Goal: Information Seeking & Learning: Learn about a topic

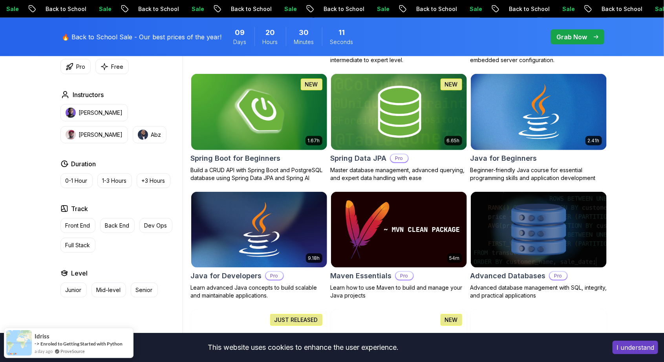
scroll to position [356, 0]
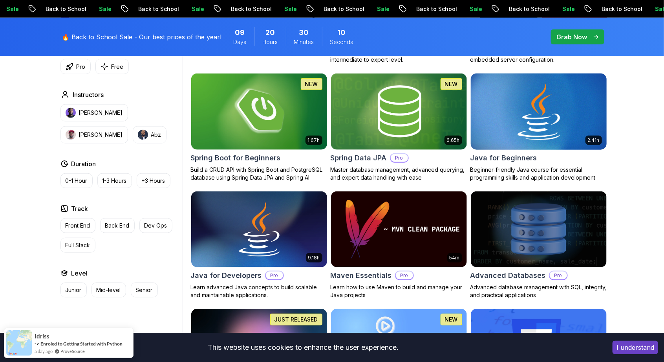
click at [580, 125] on img at bounding box center [539, 112] width 143 height 80
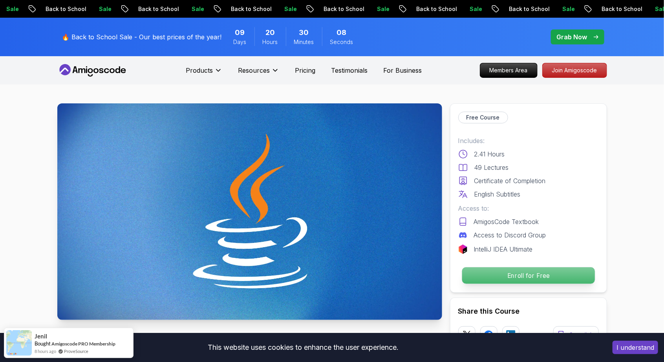
click at [560, 272] on p "Enroll for Free" at bounding box center [528, 275] width 133 height 17
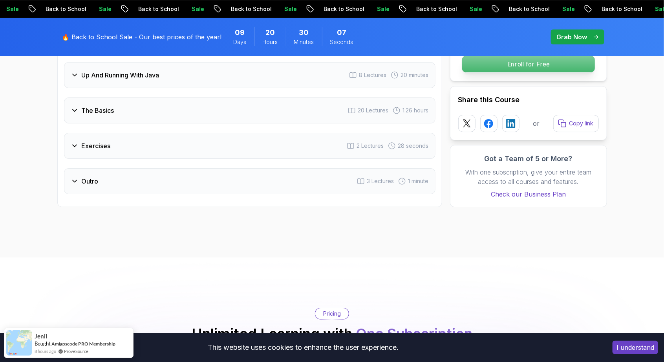
scroll to position [1563, 0]
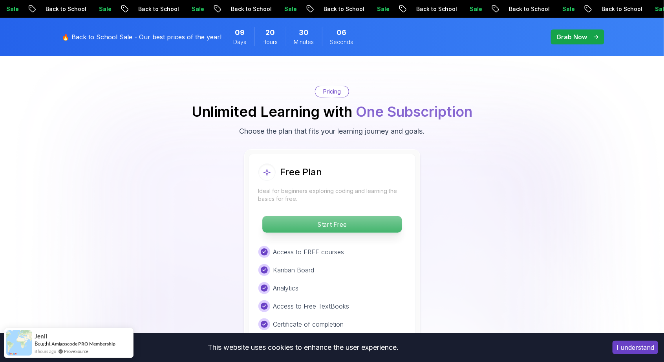
click at [372, 216] on p "Start Free" at bounding box center [331, 224] width 139 height 17
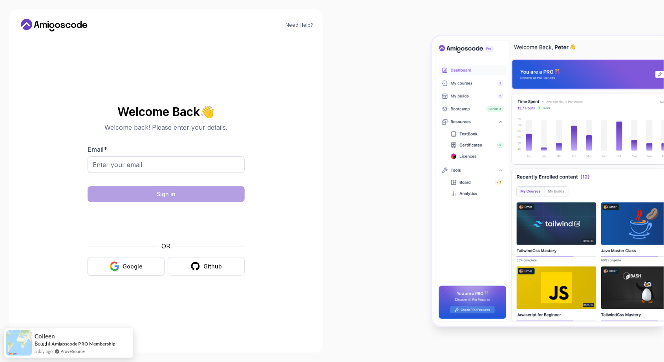
click at [134, 270] on div "Google" at bounding box center [133, 266] width 20 height 8
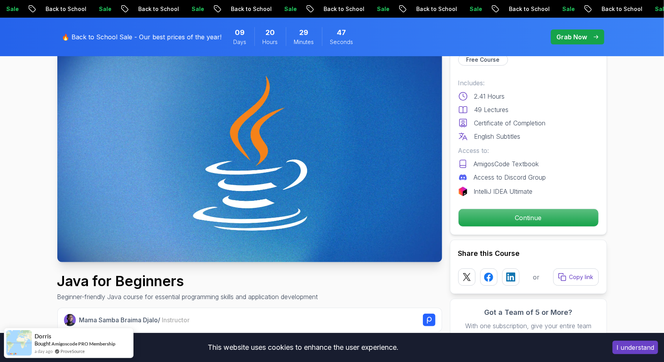
scroll to position [58, 0]
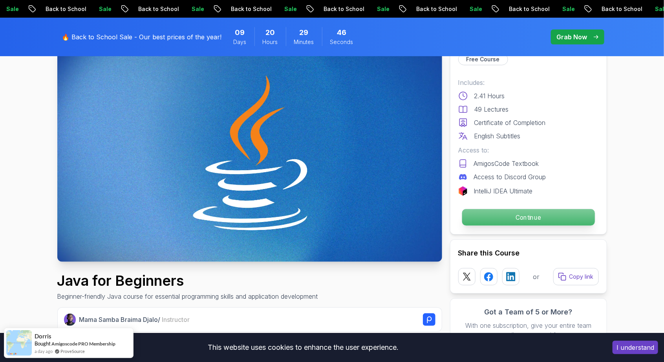
click at [556, 214] on p "Continue" at bounding box center [528, 217] width 133 height 17
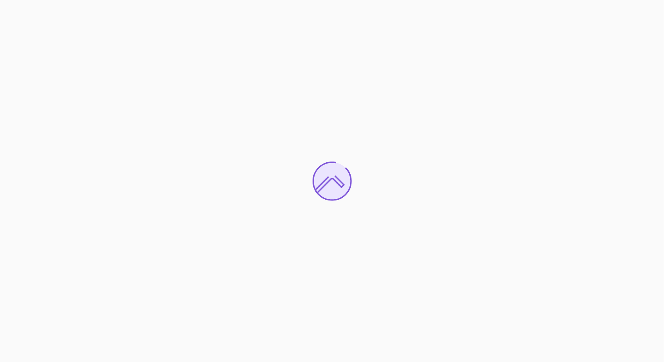
click at [547, 258] on div at bounding box center [332, 181] width 664 height 362
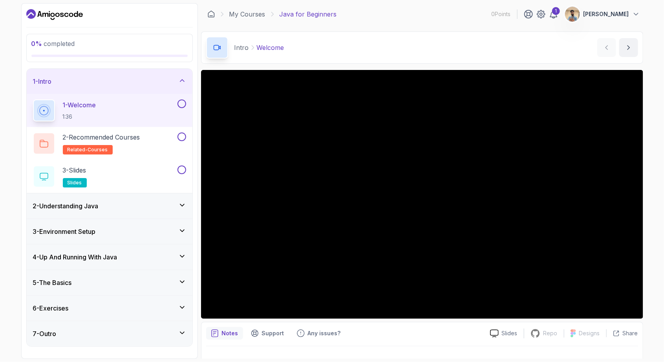
click at [171, 309] on div "6 - Exercises" at bounding box center [109, 307] width 153 height 9
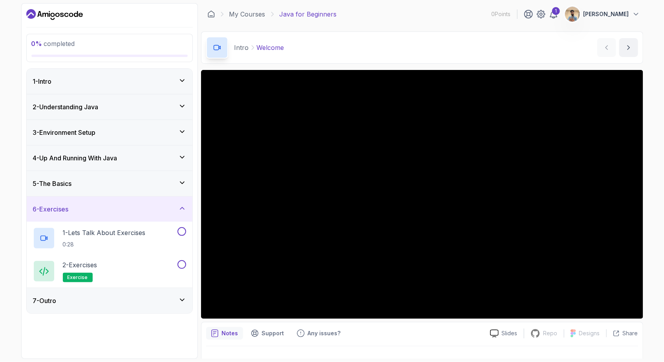
click at [185, 205] on icon at bounding box center [182, 208] width 8 height 8
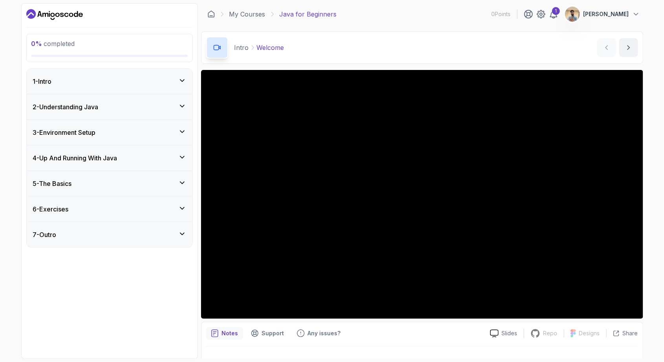
click at [178, 99] on div "2 - Understanding Java" at bounding box center [110, 106] width 166 height 25
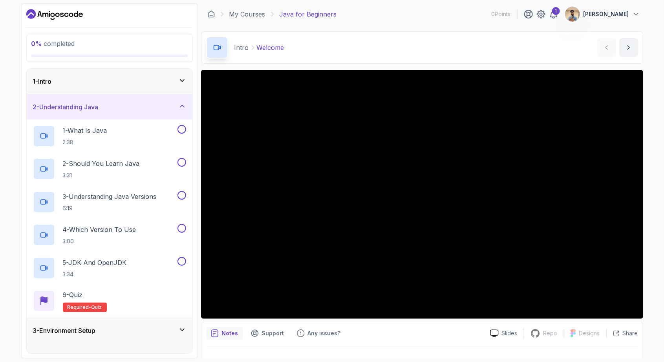
click at [175, 111] on div "2 - Understanding Java" at bounding box center [110, 106] width 166 height 25
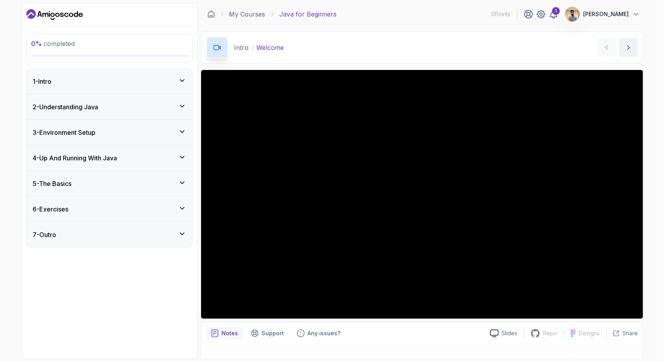
click at [178, 185] on div "5 - The Basics" at bounding box center [109, 183] width 153 height 9
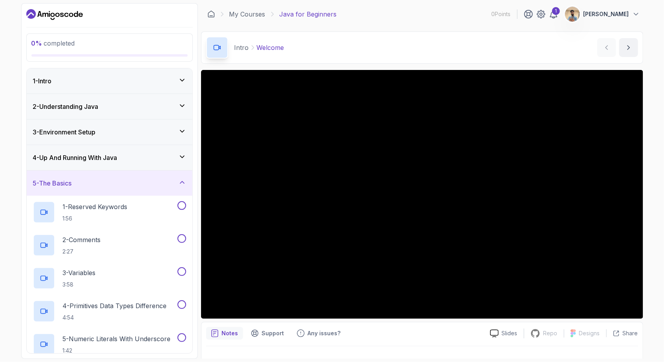
click at [187, 176] on div "5 - The Basics" at bounding box center [110, 183] width 166 height 25
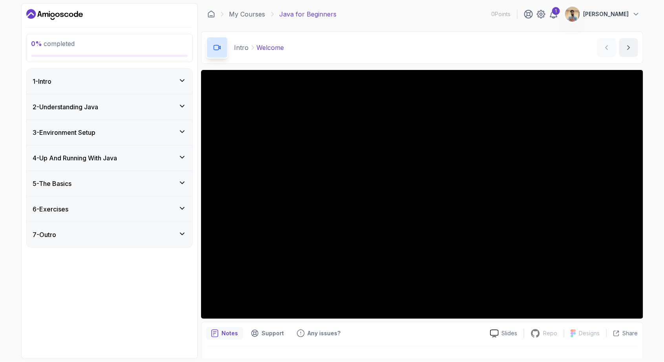
click at [161, 84] on div "1 - Intro" at bounding box center [109, 81] width 153 height 9
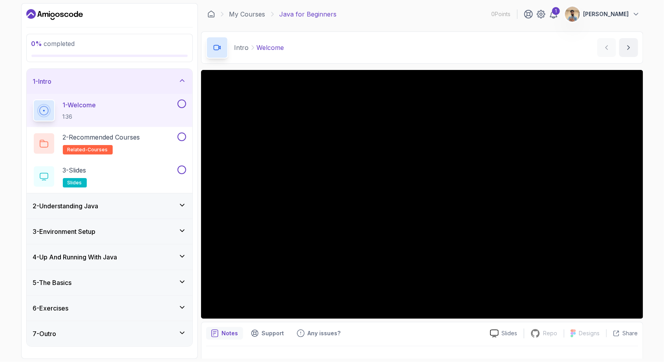
click at [185, 200] on div "2 - Understanding Java" at bounding box center [110, 205] width 166 height 25
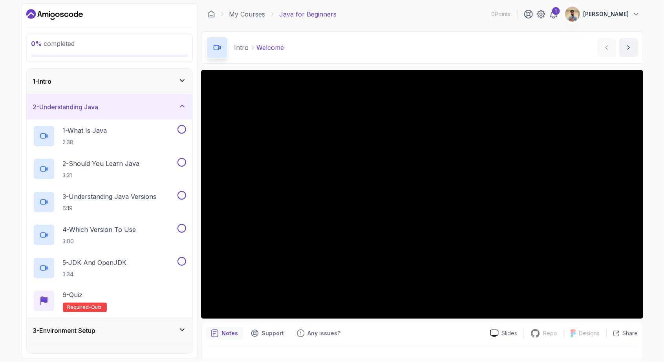
click at [185, 84] on div "1 - Intro" at bounding box center [109, 81] width 153 height 9
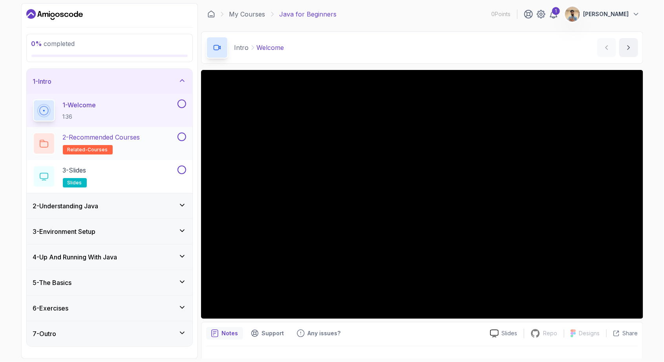
click at [183, 136] on button at bounding box center [182, 136] width 9 height 9
click at [183, 138] on icon at bounding box center [181, 137] width 7 height 8
click at [138, 139] on p "2 - Recommended Courses" at bounding box center [101, 136] width 77 height 9
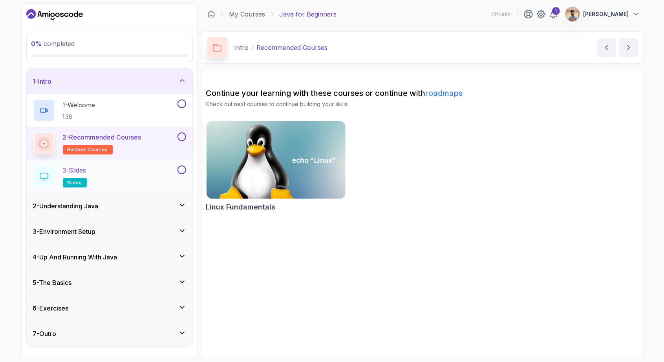
click at [166, 173] on div "3 - Slides slides" at bounding box center [104, 176] width 143 height 22
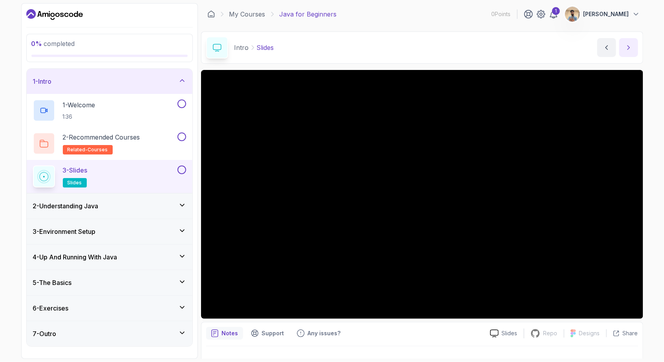
click at [631, 49] on icon "next content" at bounding box center [629, 48] width 8 height 8
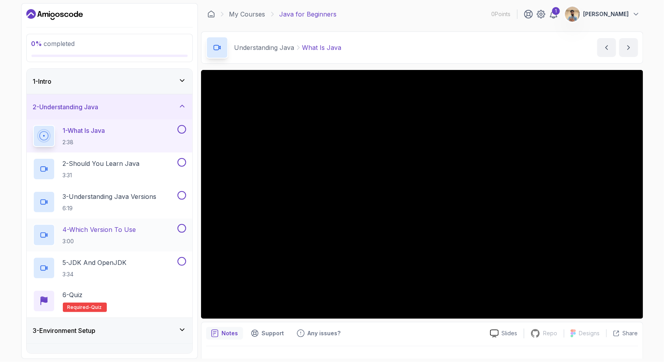
click at [178, 227] on button at bounding box center [182, 228] width 9 height 9
click at [186, 196] on div at bounding box center [181, 195] width 10 height 9
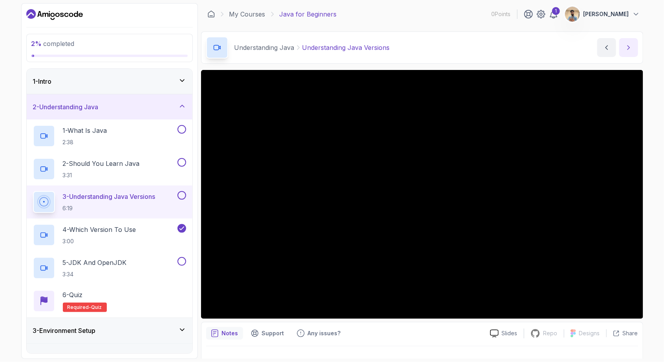
click at [629, 49] on icon "next content" at bounding box center [629, 48] width 2 height 4
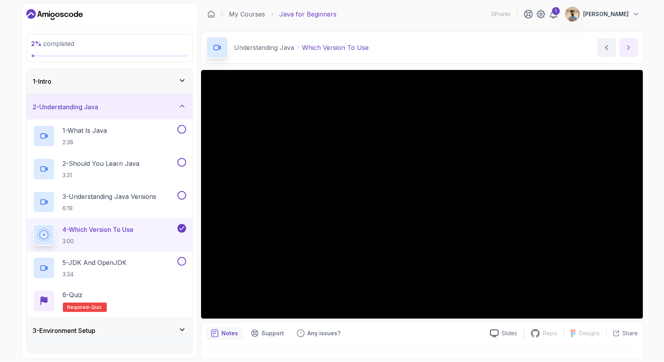
click at [628, 50] on icon "next content" at bounding box center [629, 48] width 8 height 8
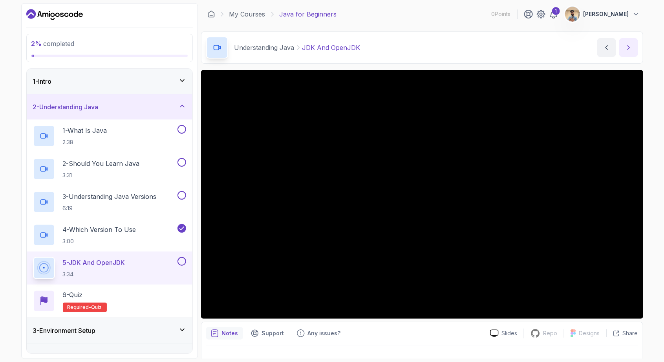
click at [635, 47] on button "next content" at bounding box center [629, 47] width 19 height 19
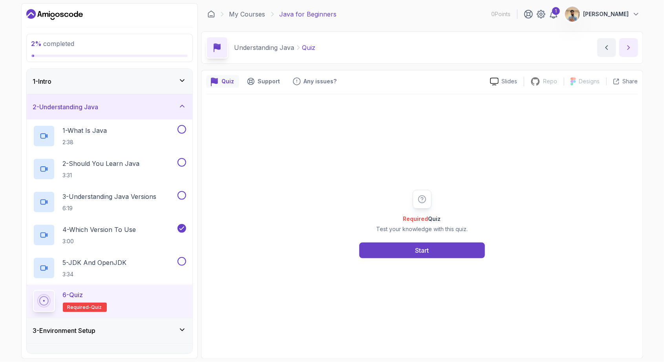
click at [627, 53] on button "next content" at bounding box center [629, 47] width 19 height 19
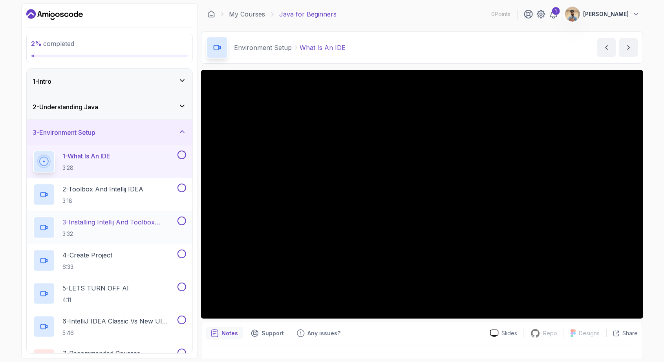
click at [127, 226] on h2 "3 - Installing Intellij And Toolbox Configuration 3:32" at bounding box center [119, 227] width 113 height 20
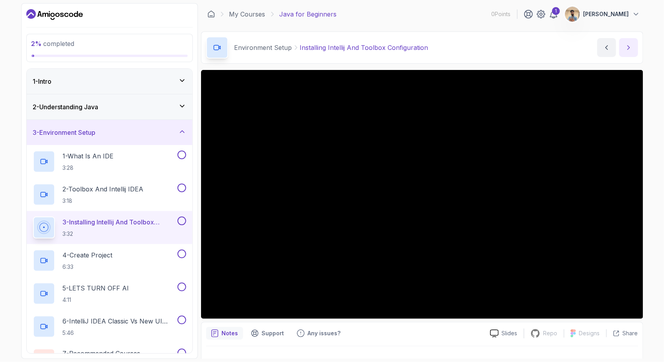
click at [633, 53] on button "next content" at bounding box center [629, 47] width 19 height 19
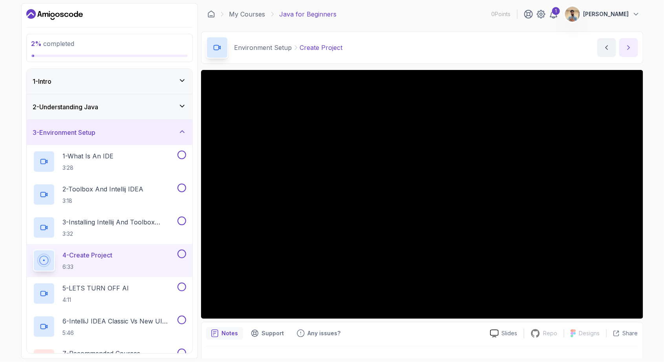
click at [628, 49] on icon "next content" at bounding box center [629, 48] width 8 height 8
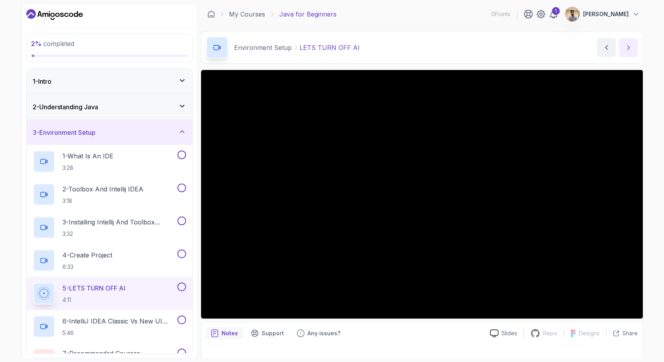
scroll to position [85, 0]
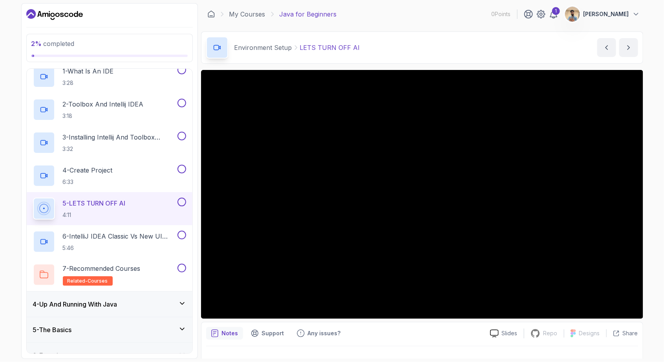
click at [175, 302] on div "4 - Up And Running With Java" at bounding box center [109, 303] width 153 height 9
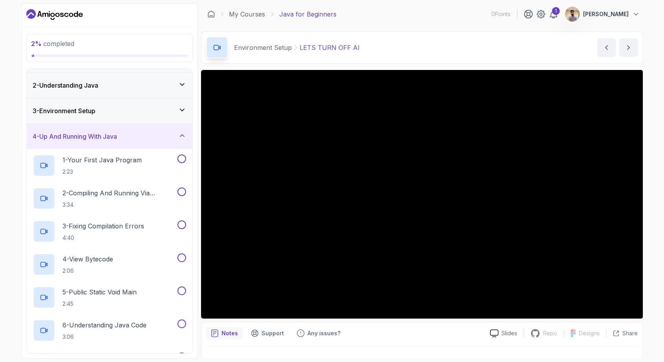
scroll to position [0, 0]
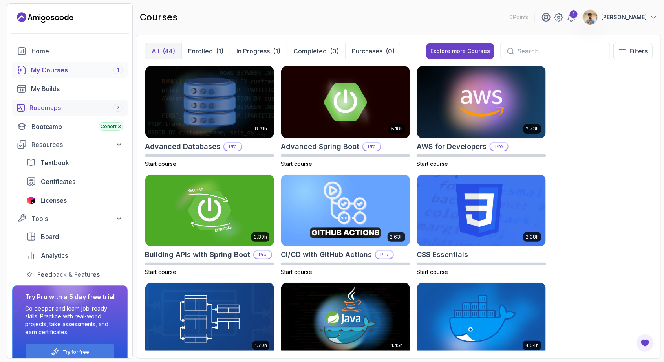
click at [67, 102] on link "Roadmaps 7" at bounding box center [70, 108] width 116 height 16
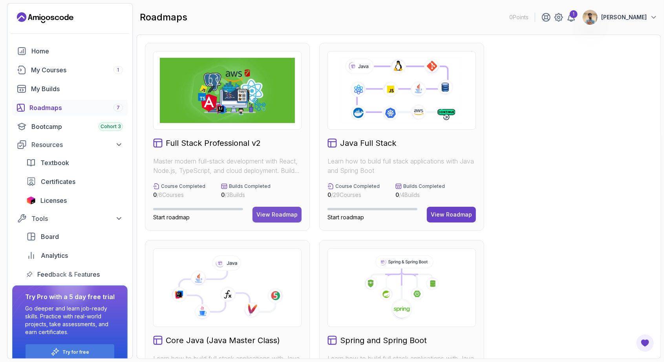
click at [286, 214] on div "View Roadmap" at bounding box center [277, 215] width 41 height 8
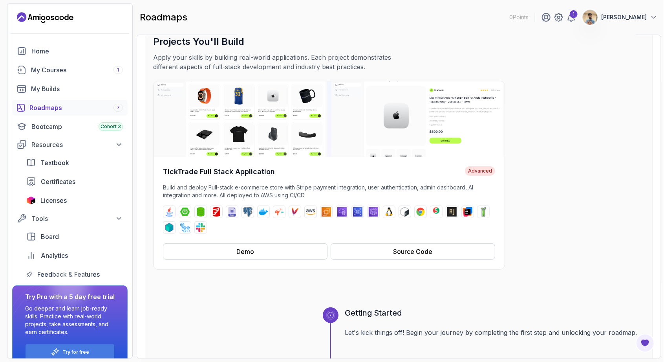
scroll to position [55, 0]
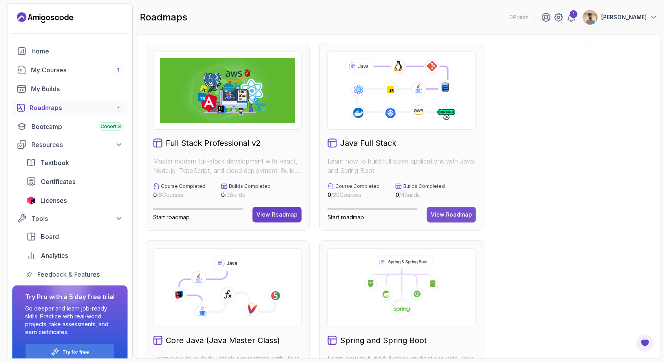
click at [456, 211] on div "View Roadmap" at bounding box center [451, 215] width 41 height 8
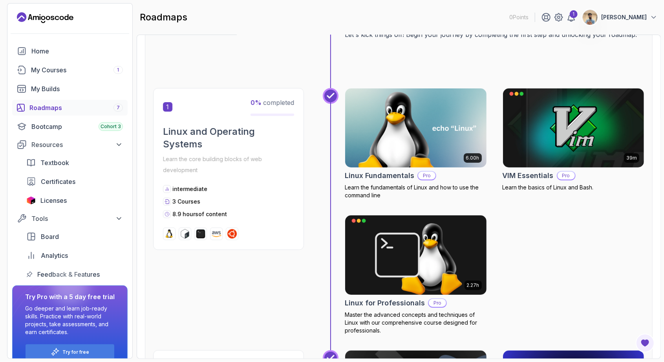
scroll to position [117, 0]
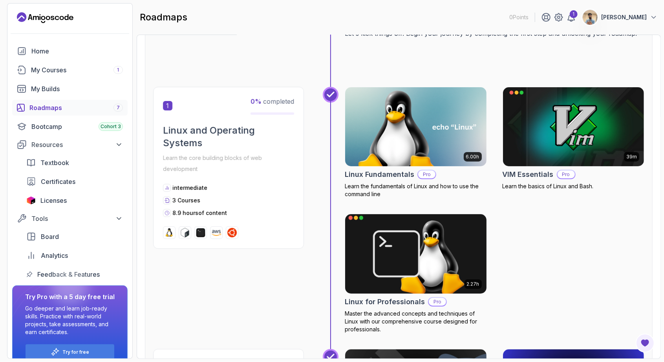
click at [470, 250] on img at bounding box center [416, 253] width 148 height 83
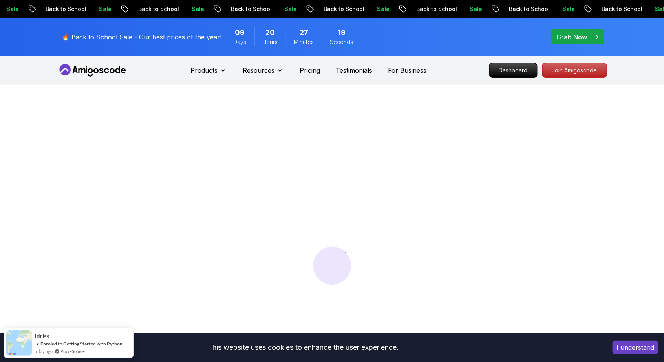
click at [632, 346] on button "I understand" at bounding box center [636, 347] width 46 height 13
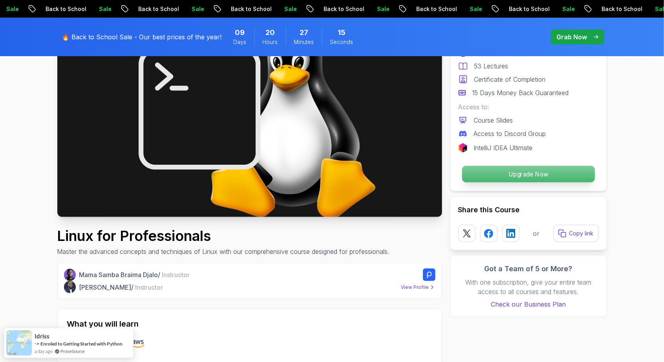
click at [565, 174] on p "Upgrade Now" at bounding box center [528, 174] width 133 height 17
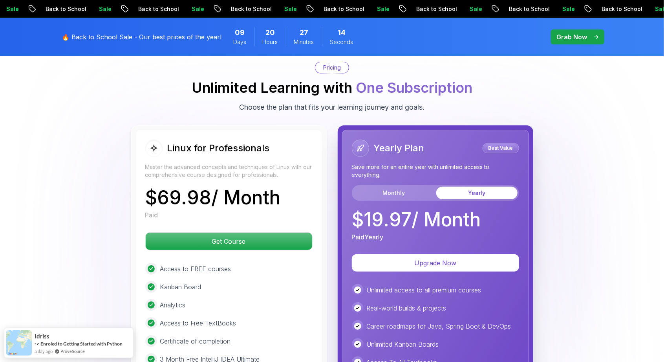
scroll to position [1608, 0]
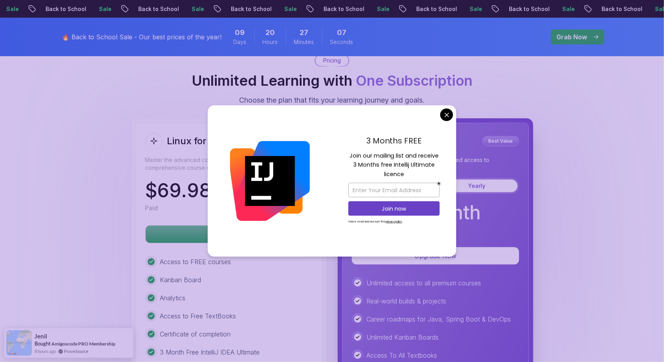
click at [451, 111] on img at bounding box center [332, 253] width 664 height 499
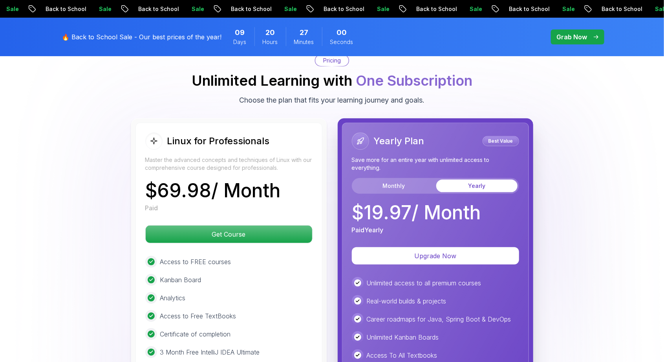
scroll to position [1603, 0]
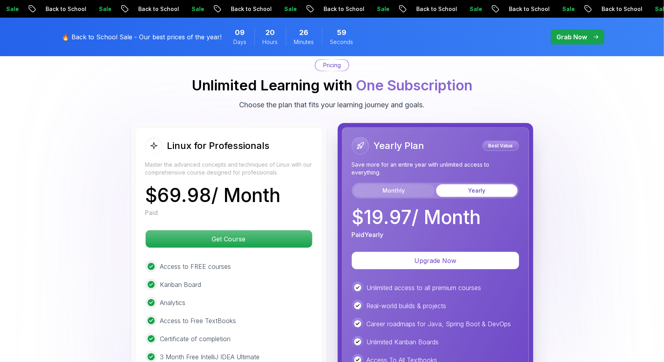
click at [416, 184] on button "Monthly" at bounding box center [394, 190] width 81 height 13
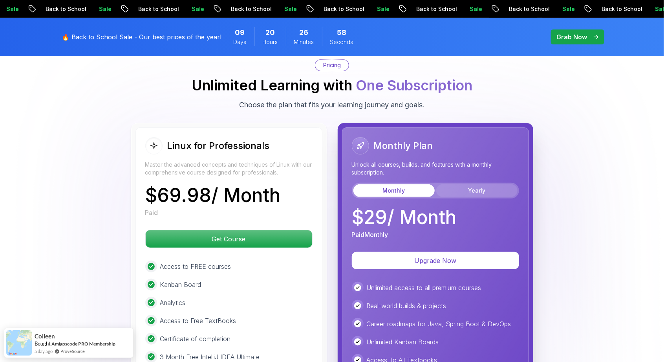
click at [484, 189] on button "Yearly" at bounding box center [477, 190] width 81 height 13
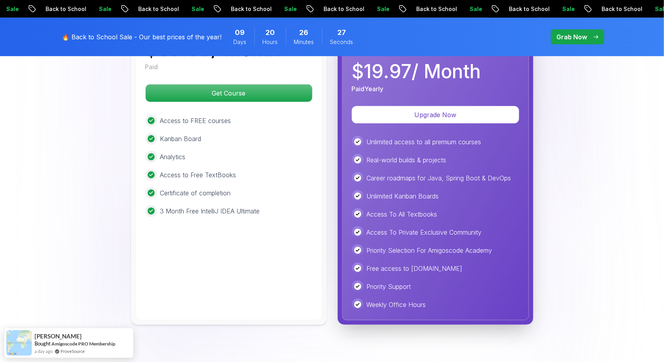
scroll to position [1749, 0]
click at [433, 274] on div "Unlimited access to all premium courses Real-world builds & projects Career roa…" at bounding box center [435, 223] width 167 height 174
click at [431, 265] on p "Free access to Portfolly.io" at bounding box center [415, 267] width 96 height 9
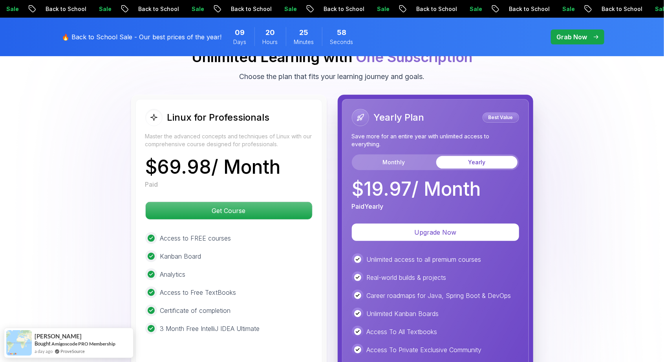
scroll to position [1619, 0]
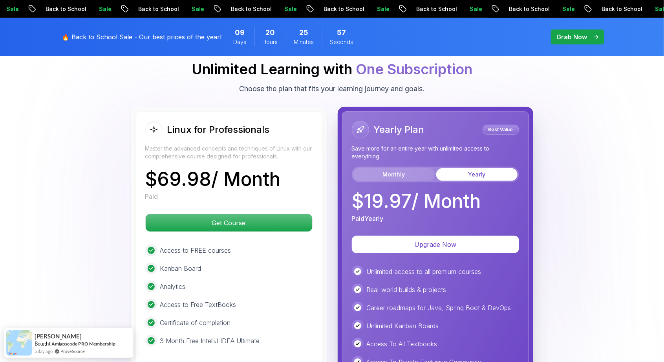
click at [421, 168] on button "Monthly" at bounding box center [394, 174] width 81 height 13
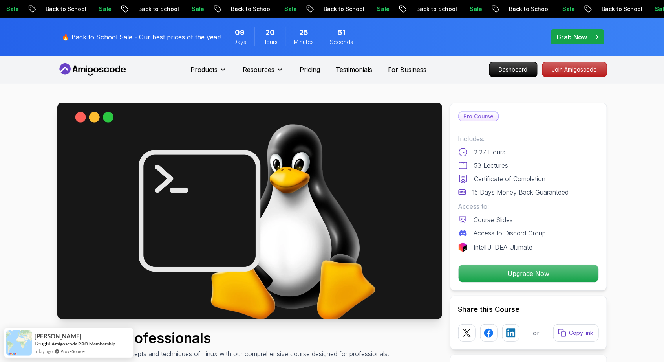
scroll to position [0, 0]
